Goal: Navigation & Orientation: Find specific page/section

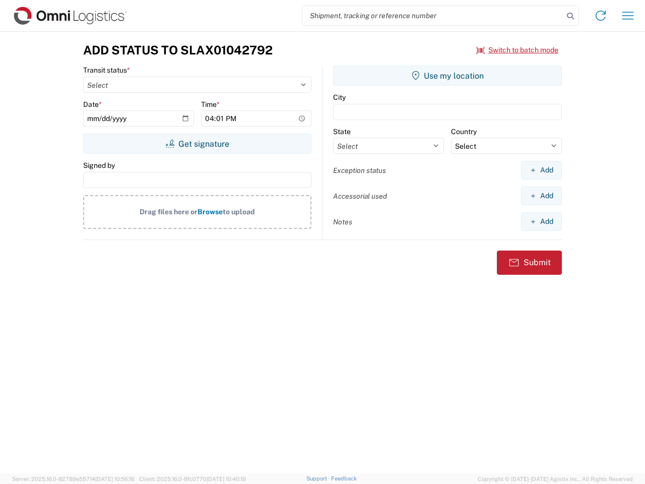
click at [433, 16] on input "search" at bounding box center [432, 15] width 261 height 19
click at [571, 16] on icon at bounding box center [571, 16] width 14 height 14
click at [601, 16] on icon at bounding box center [601, 16] width 16 height 16
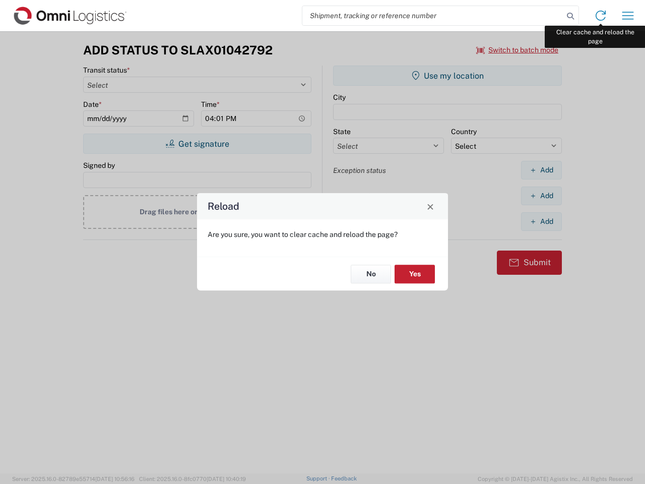
click at [628, 16] on div "Reload Are you sure, you want to clear cache and reload the page? No Yes" at bounding box center [322, 242] width 645 height 484
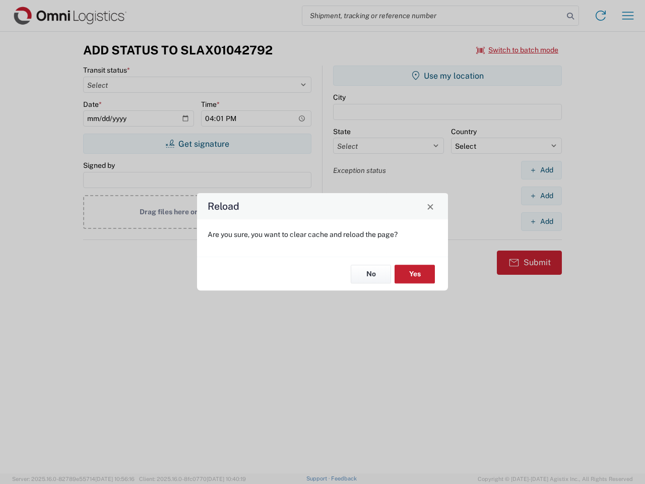
click at [518, 50] on div "Reload Are you sure, you want to clear cache and reload the page? No Yes" at bounding box center [322, 242] width 645 height 484
click at [197, 144] on div "Reload Are you sure, you want to clear cache and reload the page? No Yes" at bounding box center [322, 242] width 645 height 484
click at [448, 76] on div "Reload Are you sure, you want to clear cache and reload the page? No Yes" at bounding box center [322, 242] width 645 height 484
click at [541, 170] on div "Reload Are you sure, you want to clear cache and reload the page? No Yes" at bounding box center [322, 242] width 645 height 484
click at [541, 196] on div "Reload Are you sure, you want to clear cache and reload the page? No Yes" at bounding box center [322, 242] width 645 height 484
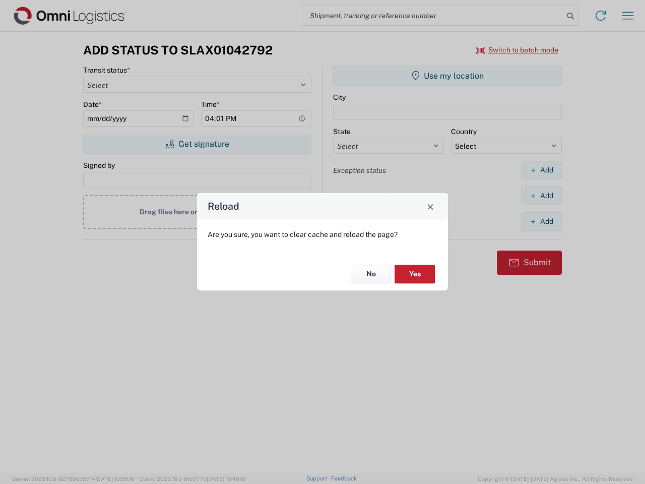
click at [541, 221] on div "Reload Are you sure, you want to clear cache and reload the page? No Yes" at bounding box center [322, 242] width 645 height 484
